Goal: Information Seeking & Learning: Find specific fact

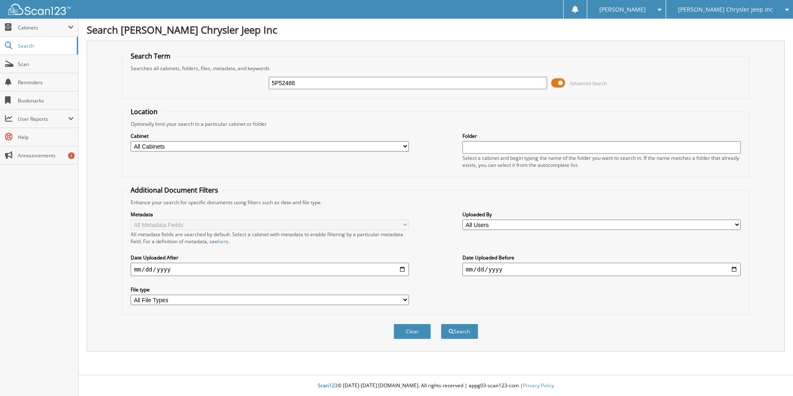
type input "5P52488"
click at [441, 324] on button "Search" at bounding box center [459, 331] width 37 height 15
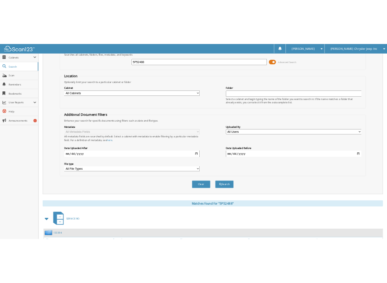
scroll to position [24, 0]
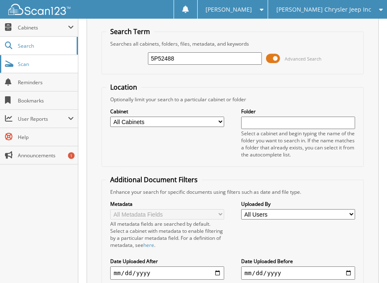
drag, startPoint x: 190, startPoint y: 56, endPoint x: 6, endPoint y: 63, distance: 183.9
click at [6, 63] on body "Tristan J. Settings Logout Ed Voyles Chrysler Jeep Inc Ed Voyles Honda Ed Voyle…" at bounding box center [193, 283] width 387 height 614
type input "541641"
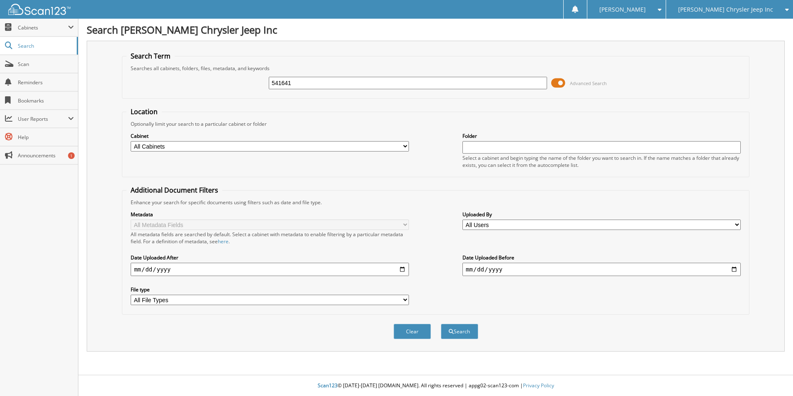
type input "541641"
click at [441, 324] on button "Search" at bounding box center [459, 331] width 37 height 15
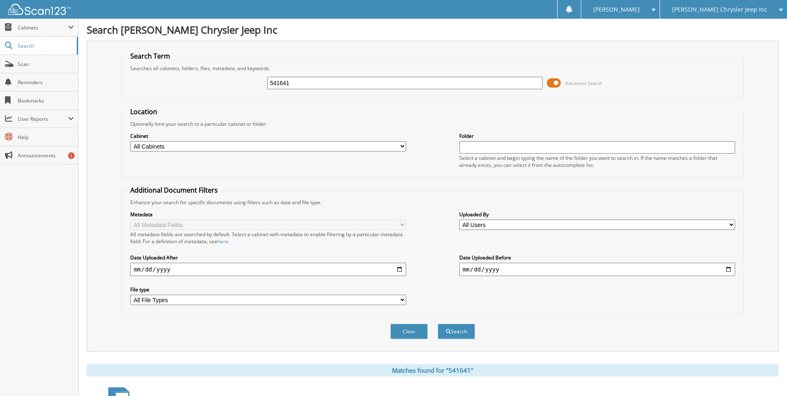
drag, startPoint x: 323, startPoint y: 90, endPoint x: 167, endPoint y: 100, distance: 156.3
click at [167, 100] on form "Search Term Searches all cabinets, folders, files, metadata, and keywords 54164…" at bounding box center [433, 199] width 622 height 297
click at [297, 87] on input "541641" at bounding box center [405, 83] width 276 height 12
drag, startPoint x: 297, startPoint y: 86, endPoint x: 290, endPoint y: 85, distance: 7.5
click at [290, 85] on input "541641" at bounding box center [405, 83] width 276 height 12
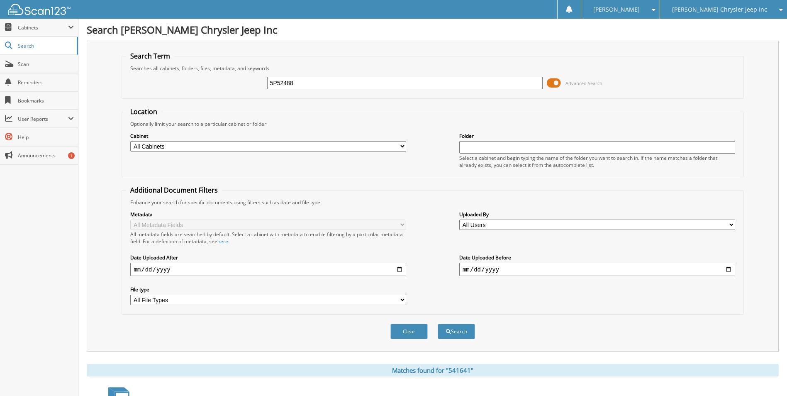
type input "5P52488"
click at [438, 324] on button "Search" at bounding box center [456, 331] width 37 height 15
